Goal: Information Seeking & Learning: Compare options

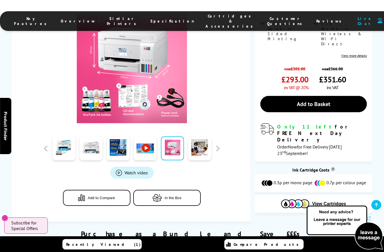
scroll to position [179, 0]
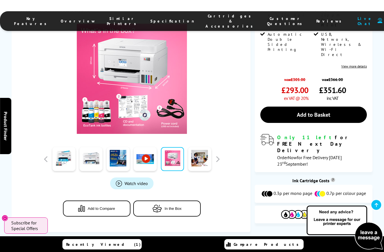
click at [108, 206] on span "Add to Compare" at bounding box center [101, 208] width 27 height 4
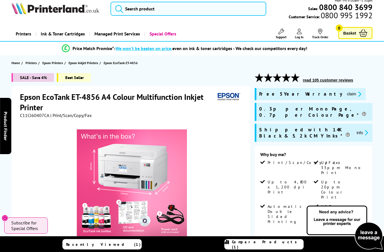
scroll to position [0, 0]
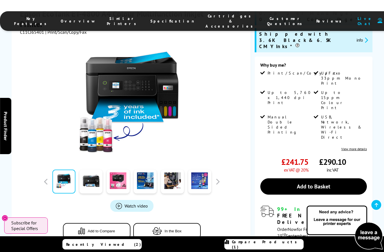
scroll to position [97, 0]
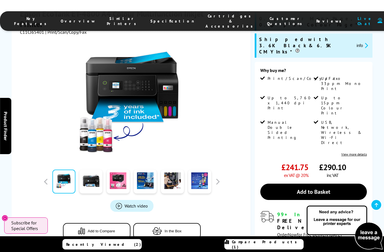
click at [107, 223] on button "Add to Compare" at bounding box center [96, 231] width 67 height 16
click at [259, 249] on span "Compare Products (2)" at bounding box center [267, 244] width 71 height 10
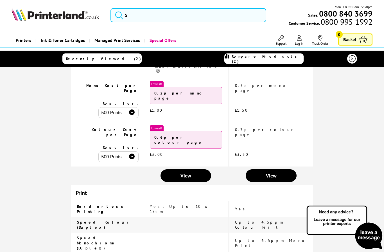
scroll to position [118, 0]
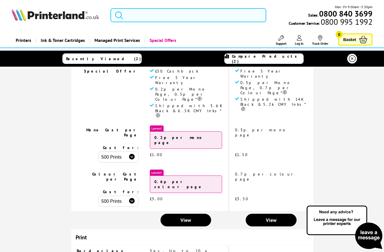
click at [353, 57] on icon at bounding box center [352, 58] width 7 height 7
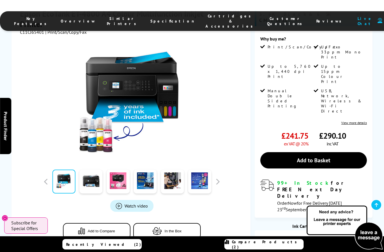
scroll to position [143, 0]
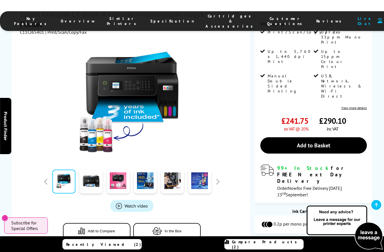
click at [109, 229] on span "Add to Compare" at bounding box center [101, 231] width 27 height 4
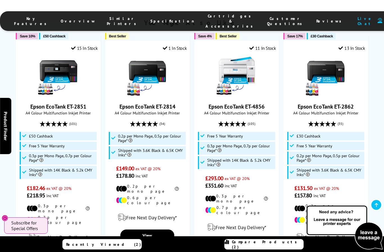
scroll to position [401, 0]
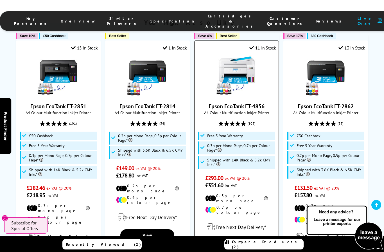
click at [0, 0] on input "Add to Compare" at bounding box center [0, 0] width 0 height 0
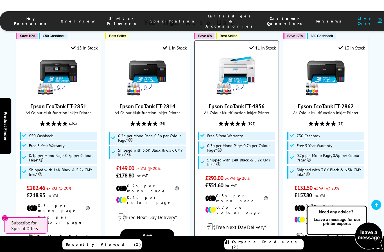
click at [0, 0] on input "Add to Compare" at bounding box center [0, 0] width 0 height 0
click at [251, 103] on link "Epson EcoTank ET-4856" at bounding box center [237, 106] width 56 height 7
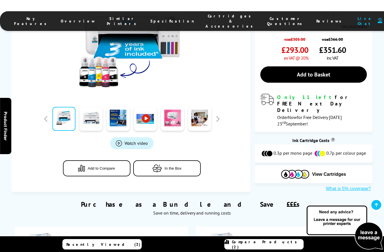
scroll to position [221, 0]
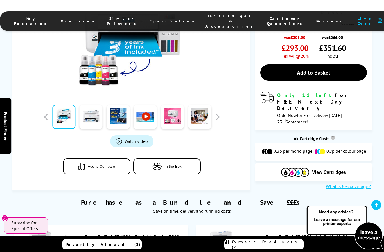
click at [113, 164] on span "Add to Compare" at bounding box center [101, 166] width 27 height 4
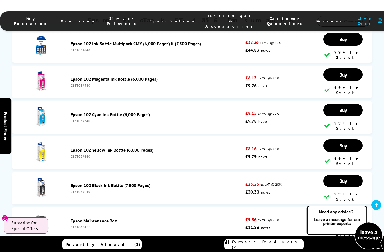
scroll to position [1757, 0]
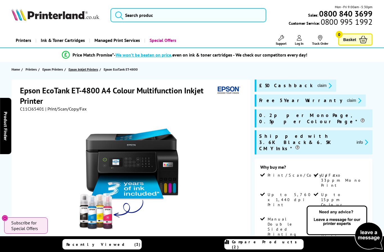
click at [91, 69] on span "Epson Inkjet Printers" at bounding box center [84, 69] width 30 height 6
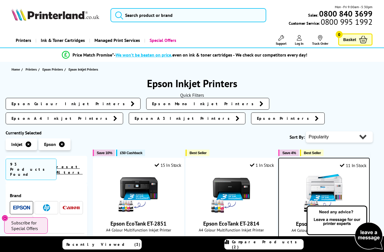
click at [26, 205] on img at bounding box center [21, 207] width 17 height 4
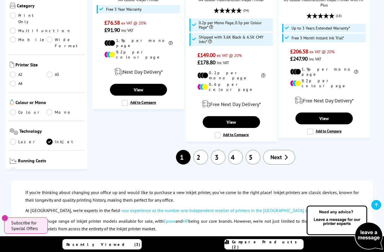
scroll to position [986, 0]
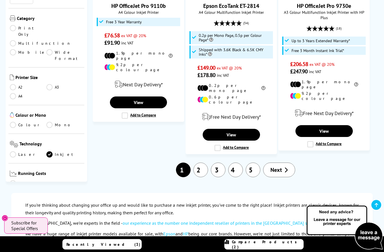
click at [199, 162] on link "2" at bounding box center [200, 169] width 15 height 15
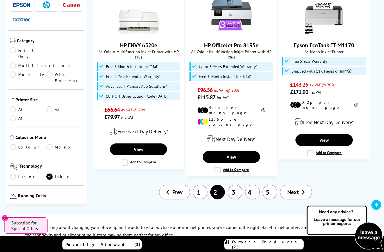
scroll to position [928, 0]
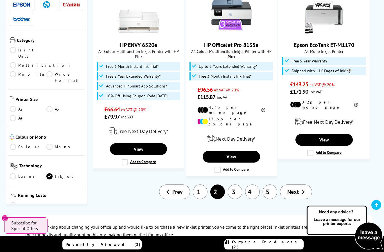
click at [237, 184] on link "3" at bounding box center [235, 191] width 15 height 15
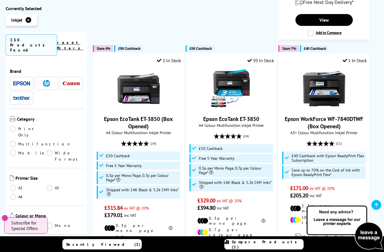
scroll to position [621, 0]
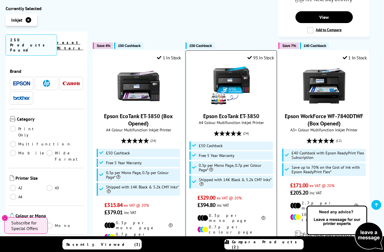
click at [0, 0] on input "Add to Compare" at bounding box center [0, 0] width 0 height 0
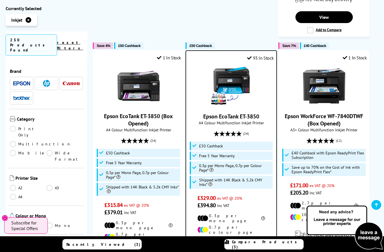
click at [256, 249] on span "Compare Products (3)" at bounding box center [267, 244] width 71 height 10
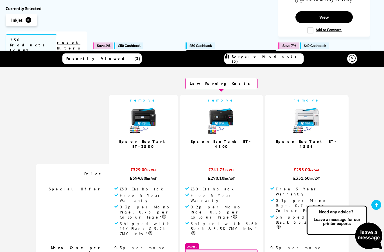
scroll to position [0, 0]
click at [230, 103] on link "remove" at bounding box center [221, 100] width 26 height 5
